Goal: Task Accomplishment & Management: Use online tool/utility

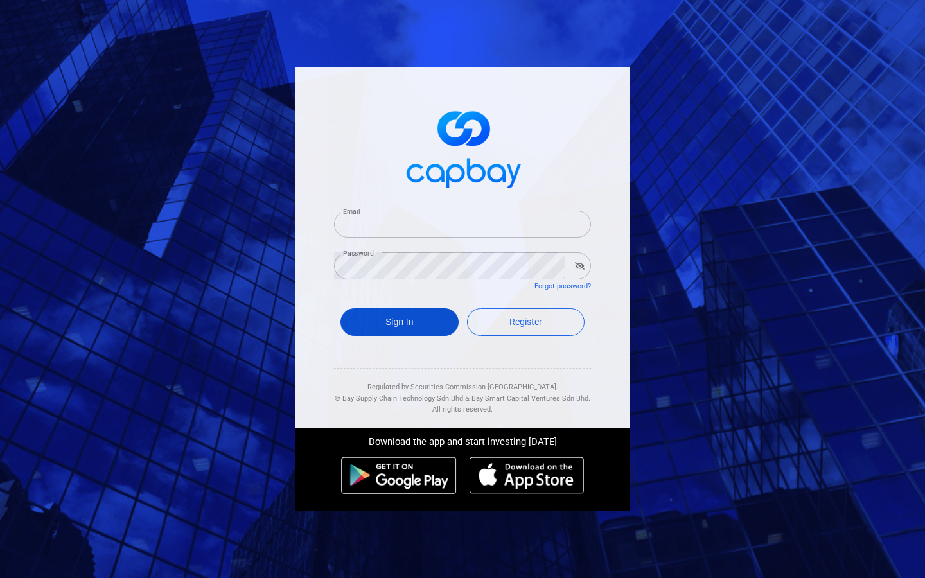
type input "[PERSON_NAME][EMAIL_ADDRESS][DOMAIN_NAME]"
click at [390, 327] on button "Sign In" at bounding box center [399, 322] width 118 height 28
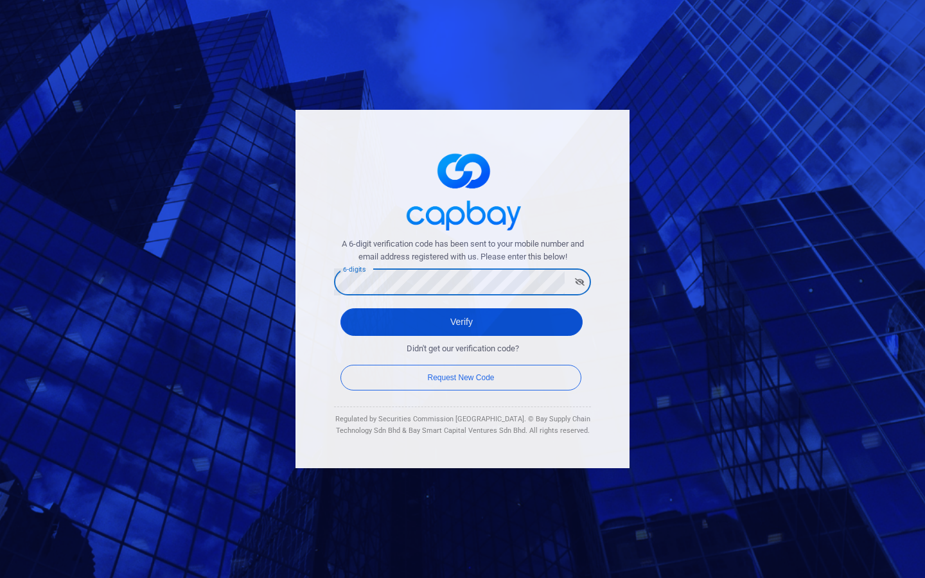
click at [340, 308] on button "Verify" at bounding box center [461, 322] width 242 height 28
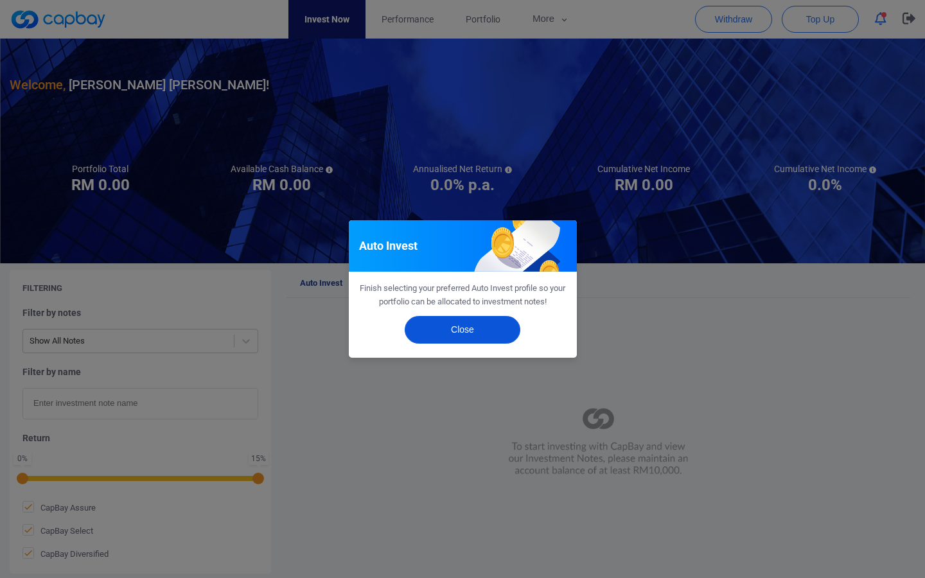
click at [435, 336] on button "Close" at bounding box center [462, 330] width 116 height 28
